Goal: Task Accomplishment & Management: Manage account settings

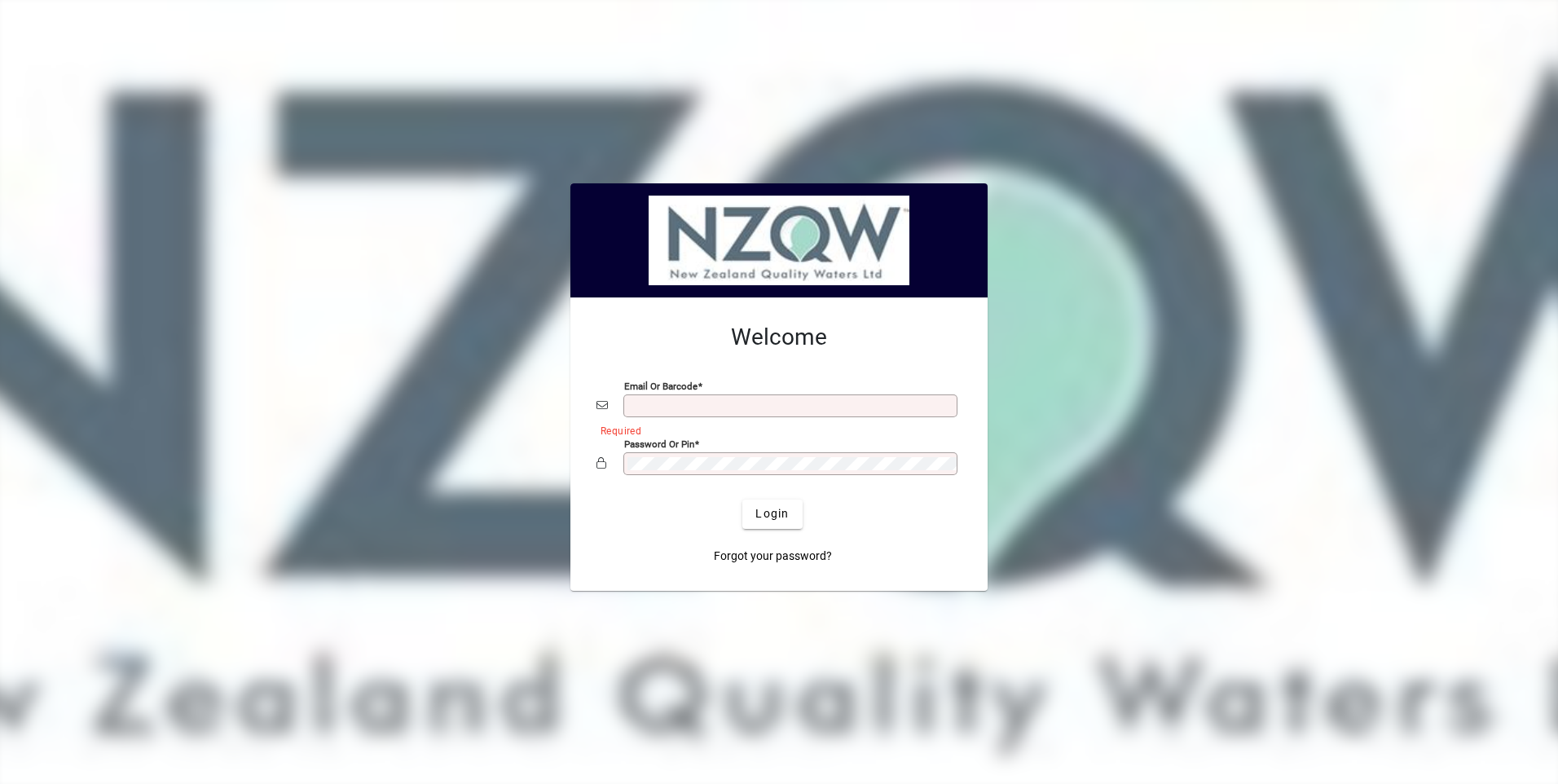
type input "**********"
click at [1089, 224] on div at bounding box center [779, 392] width 1591 height 817
